Goal: Book appointment/travel/reservation

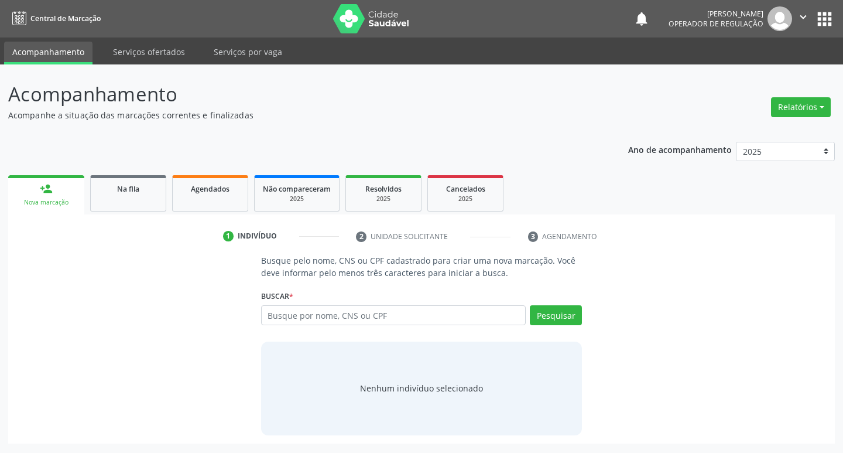
click at [307, 310] on input "text" at bounding box center [393, 315] width 265 height 20
type input "700608947937060"
click at [583, 318] on div "Busque pelo nome, CNS ou CPF cadastrado para criar uma nova marcação. Você deve…" at bounding box center [422, 344] width 338 height 180
click at [565, 318] on button "Pesquisar" at bounding box center [556, 315] width 52 height 20
click at [443, 322] on input "700608947937060" at bounding box center [393, 315] width 265 height 20
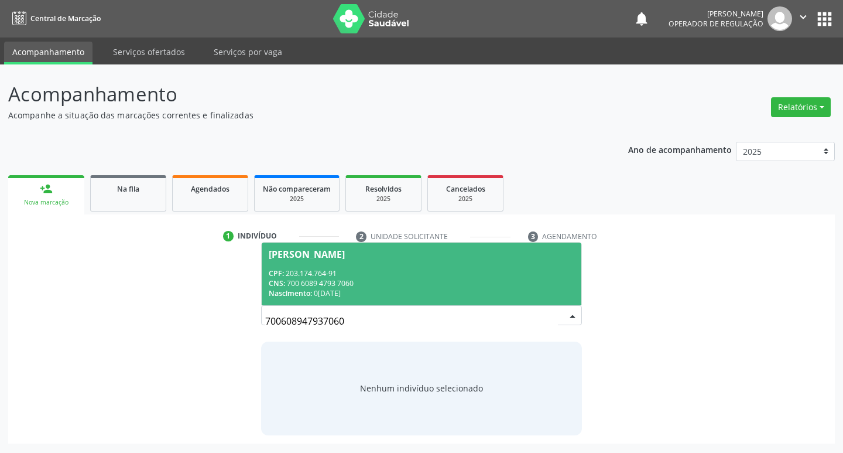
click at [496, 282] on div "CNS: 700 6089 4793 7060" at bounding box center [422, 283] width 306 height 10
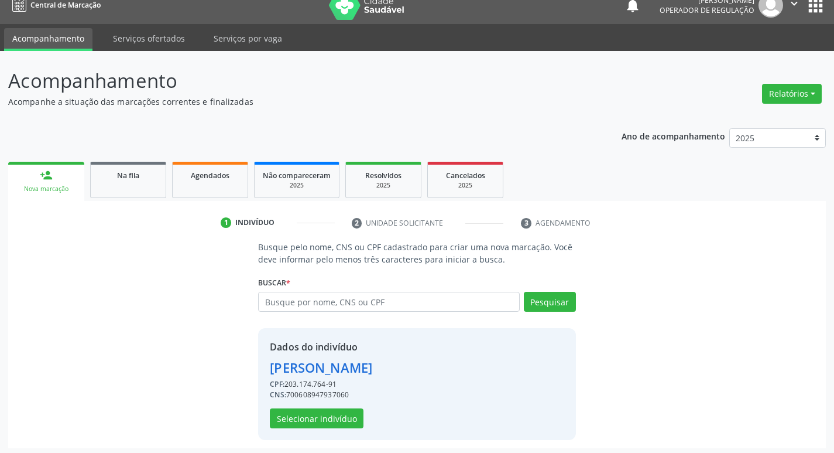
scroll to position [17, 0]
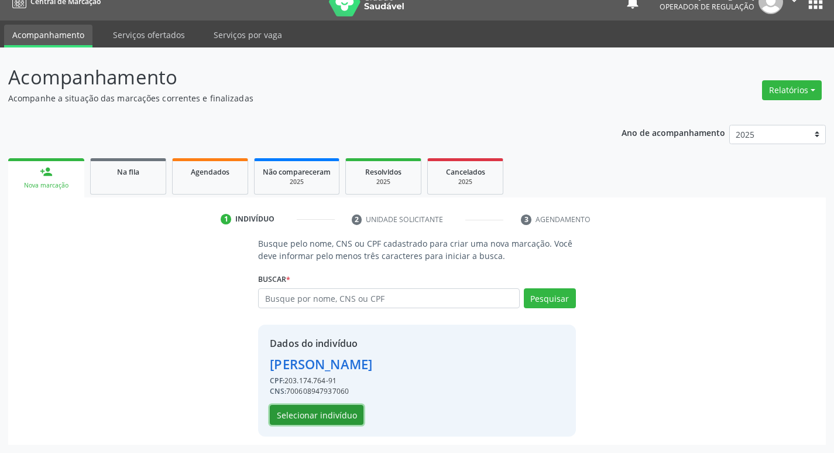
click at [327, 422] on button "Selecionar indivíduo" at bounding box center [317, 415] width 94 height 20
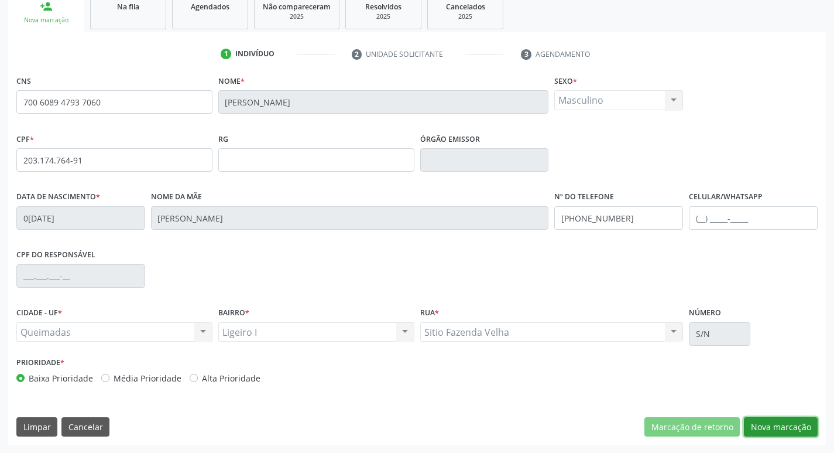
click at [775, 421] on button "Nova marcação" at bounding box center [781, 427] width 74 height 20
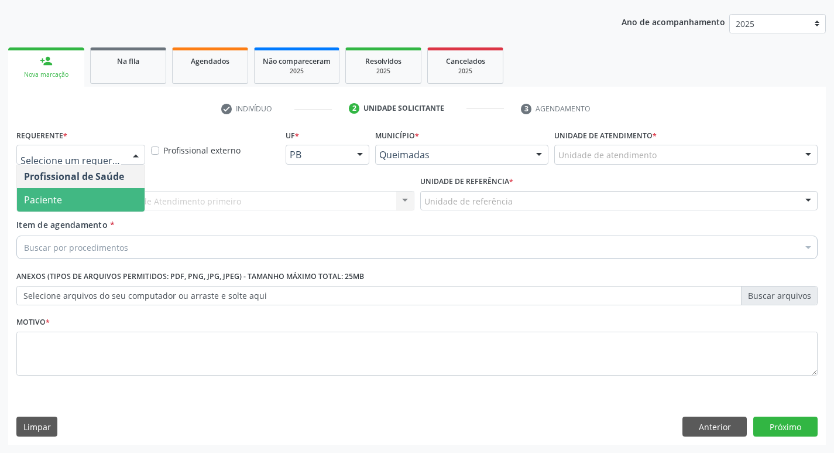
click at [81, 207] on span "Paciente" at bounding box center [81, 199] width 128 height 23
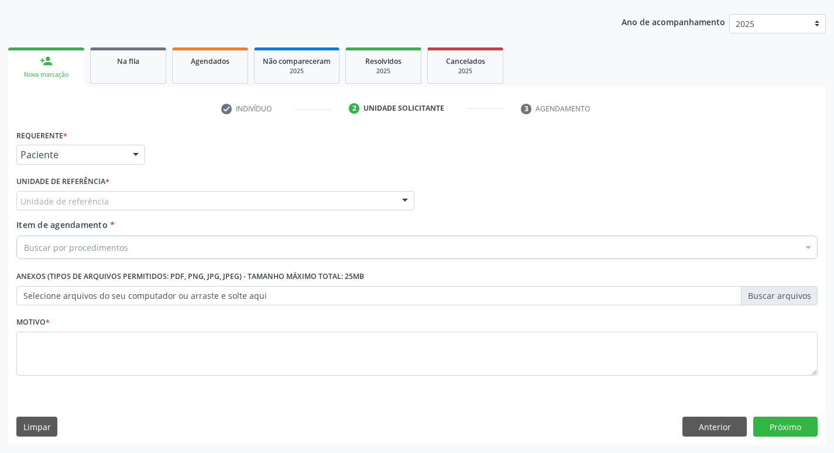
click at [122, 204] on div "Unidade de referência" at bounding box center [215, 201] width 398 height 20
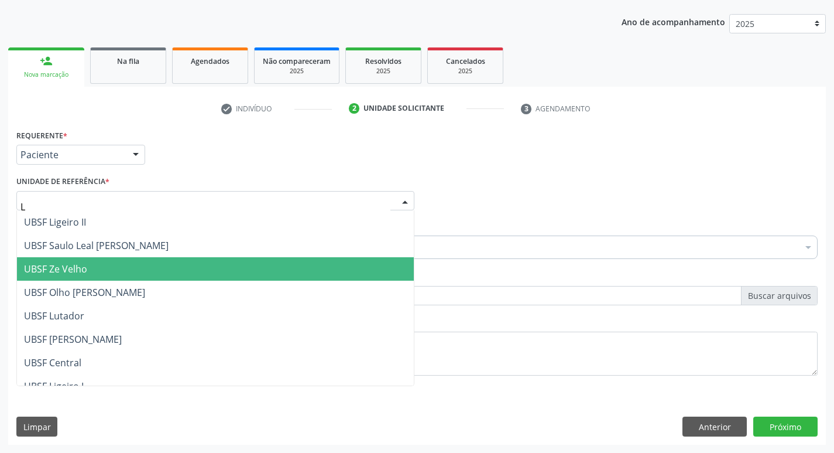
type input "LI"
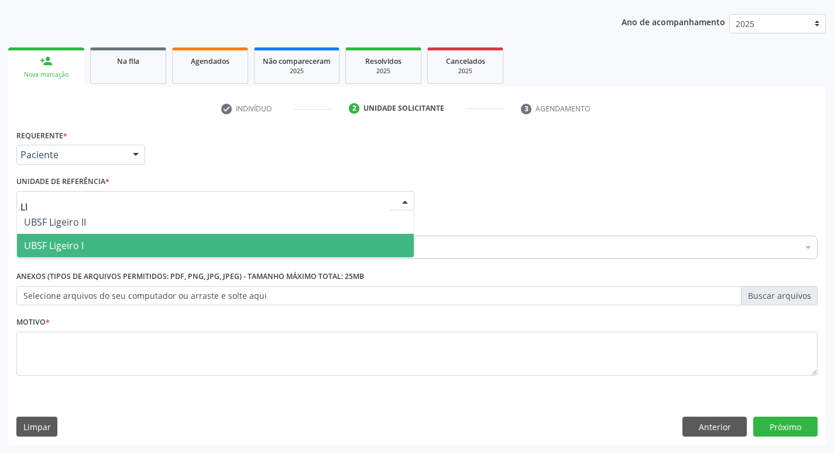
click at [110, 249] on span "UBSF Ligeiro I" at bounding box center [215, 245] width 397 height 23
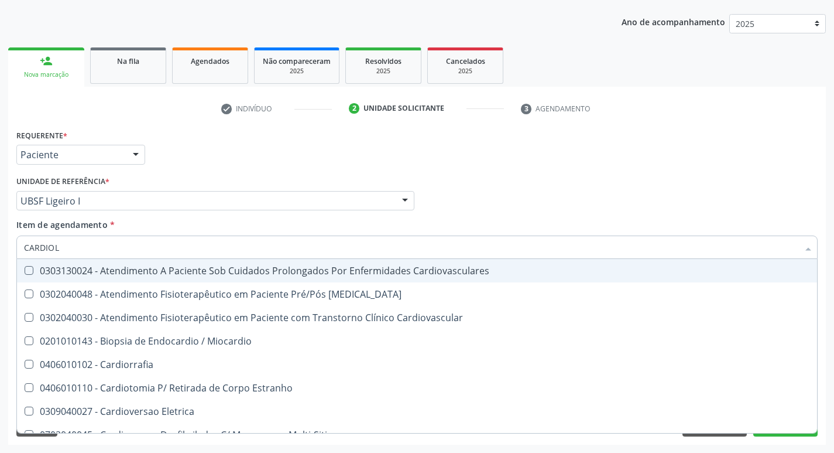
type input "CARDIOLO"
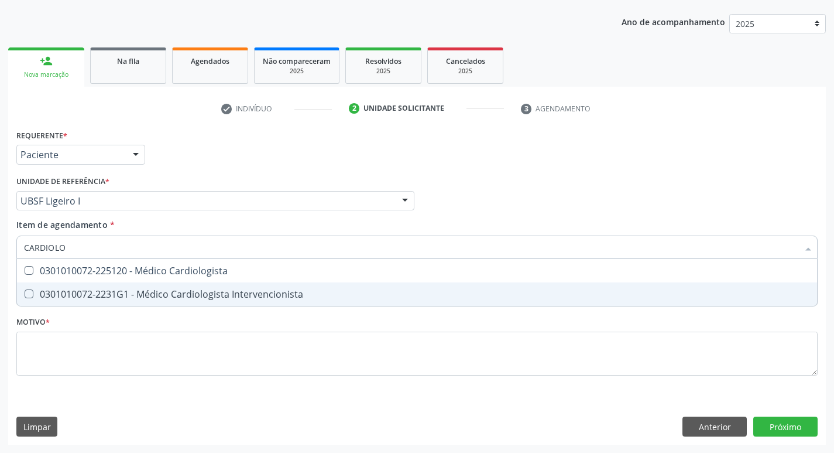
click at [119, 287] on span "0301010072-2231G1 - Médico Cardiologista Intervencionista" at bounding box center [417, 293] width 800 height 23
checkbox Intervencionista "true"
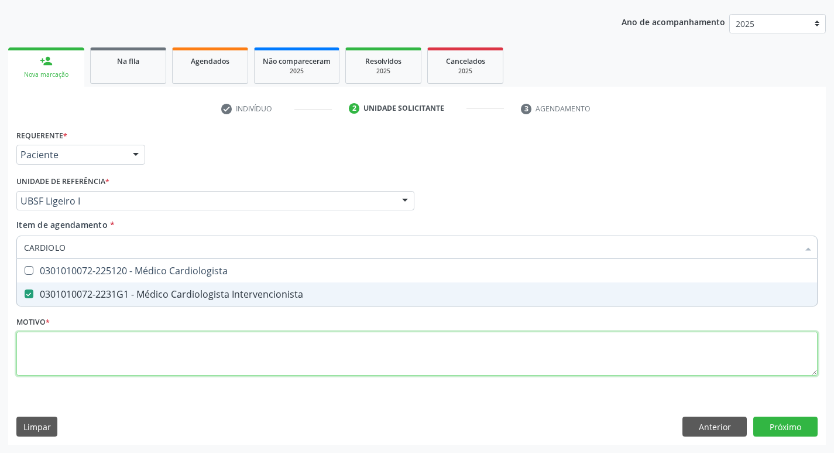
click at [114, 372] on div "Requerente * Paciente Profissional de Saúde Paciente Nenhum resultado encontrad…" at bounding box center [416, 258] width 801 height 265
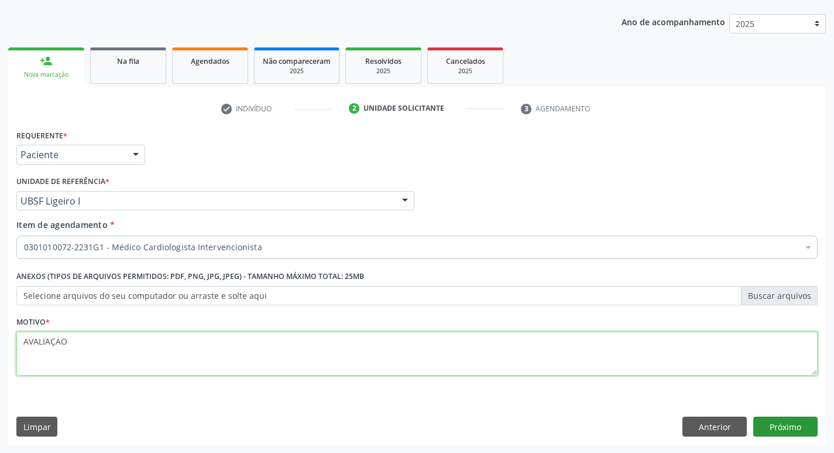
type textarea "AVALIAÇAO"
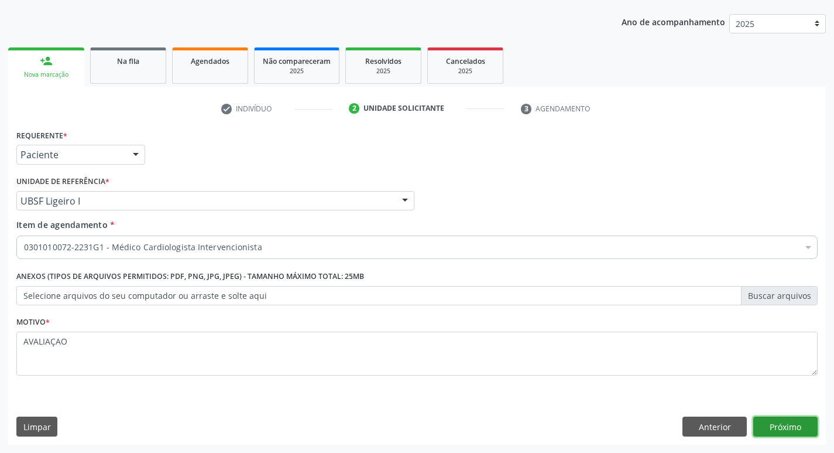
click at [762, 430] on button "Próximo" at bounding box center [785, 426] width 64 height 20
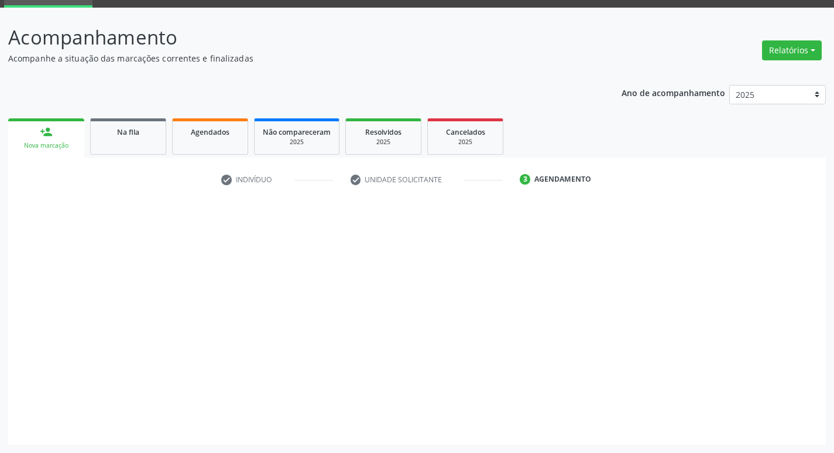
scroll to position [57, 0]
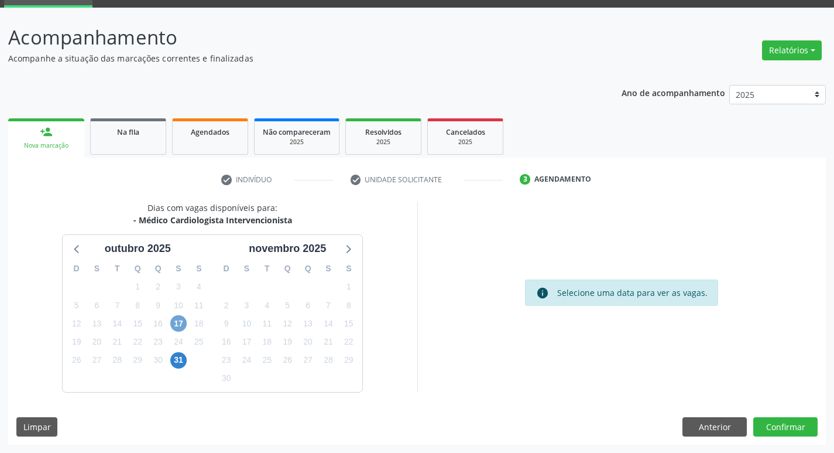
click at [172, 324] on span "17" at bounding box center [178, 323] width 16 height 16
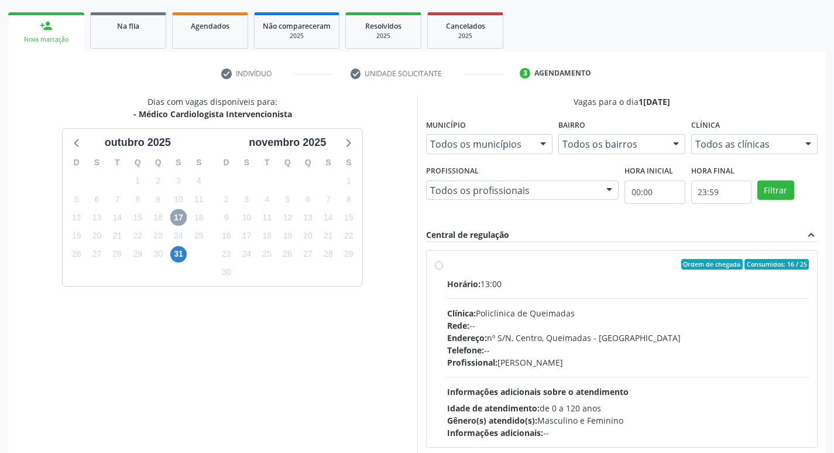
scroll to position [226, 0]
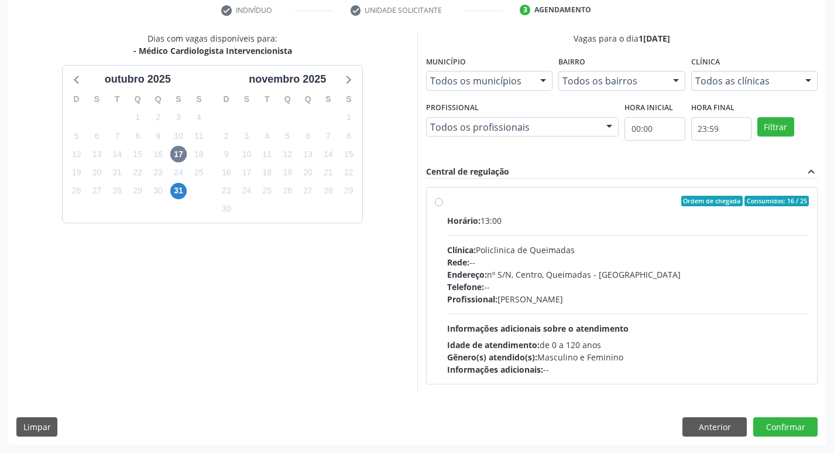
click at [711, 361] on div "Gênero(s) atendido(s): Masculino e Feminino" at bounding box center [628, 357] width 362 height 12
click at [443, 206] on input "Ordem de chegada Consumidos: 16 / 25 Horário: 13:00 Clínica: Policlinica de Que…" at bounding box center [439, 201] width 8 height 11
radio input "true"
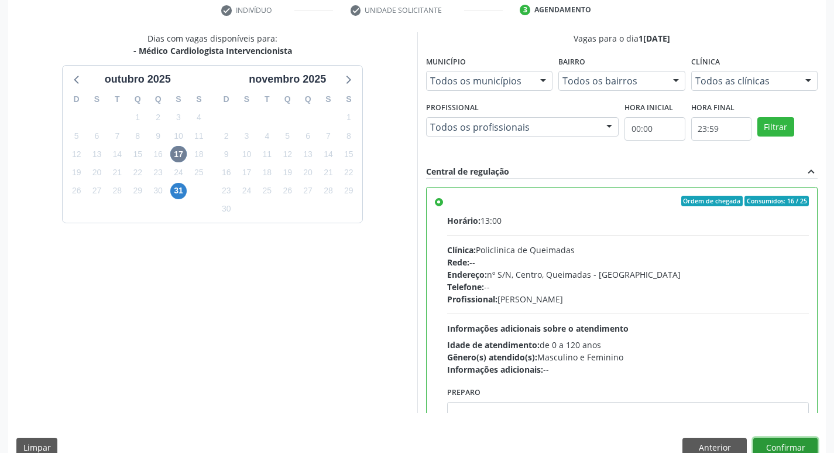
click at [790, 440] on button "Confirmar" at bounding box center [785, 447] width 64 height 20
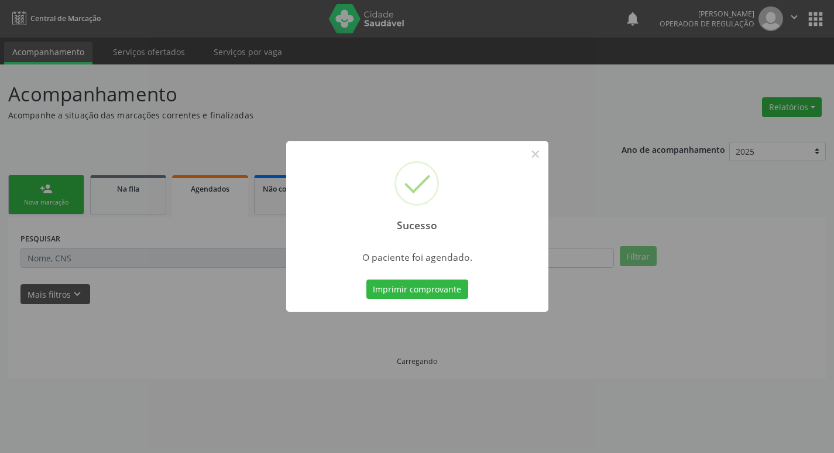
scroll to position [0, 0]
click at [422, 291] on button "Imprimir comprovante" at bounding box center [422, 289] width 102 height 20
